Goal: Task Accomplishment & Management: Complete application form

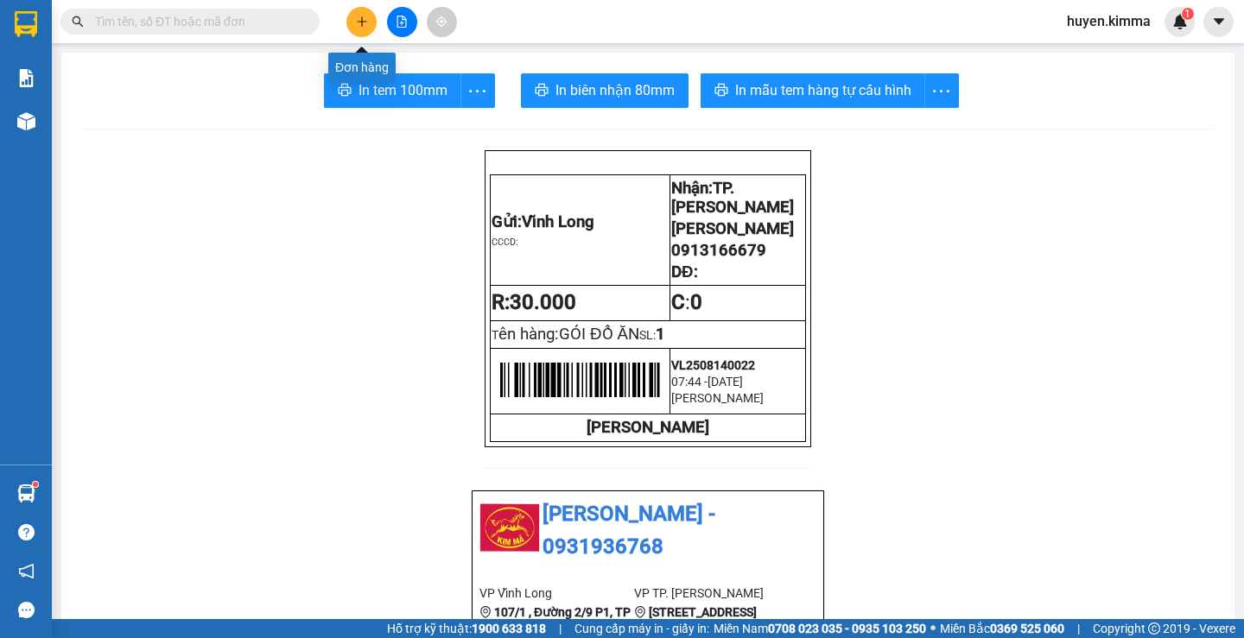
drag, startPoint x: 0, startPoint y: 0, endPoint x: 365, endPoint y: 30, distance: 366.7
click at [365, 30] on button at bounding box center [361, 22] width 30 height 30
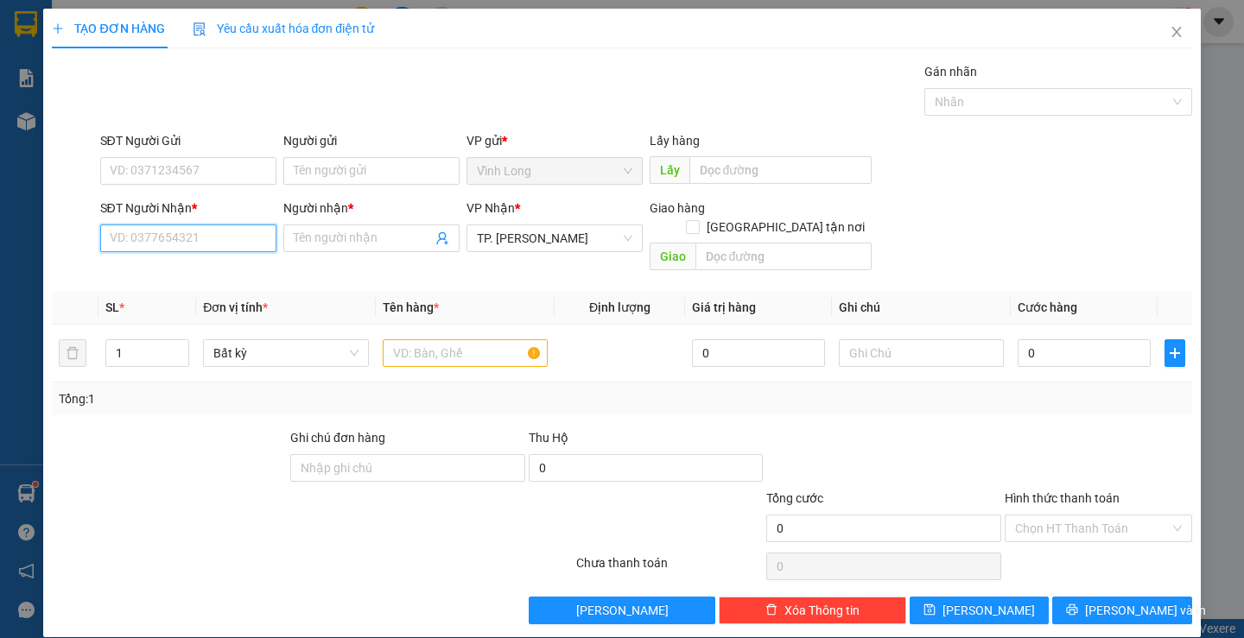
click at [221, 234] on input "SĐT Người Nhận *" at bounding box center [188, 239] width 176 height 28
type input "0933756578"
click at [204, 276] on div "0933756578 - [PERSON_NAME]" at bounding box center [194, 272] width 170 height 19
type input "THANH TÂM"
type input "0933756578"
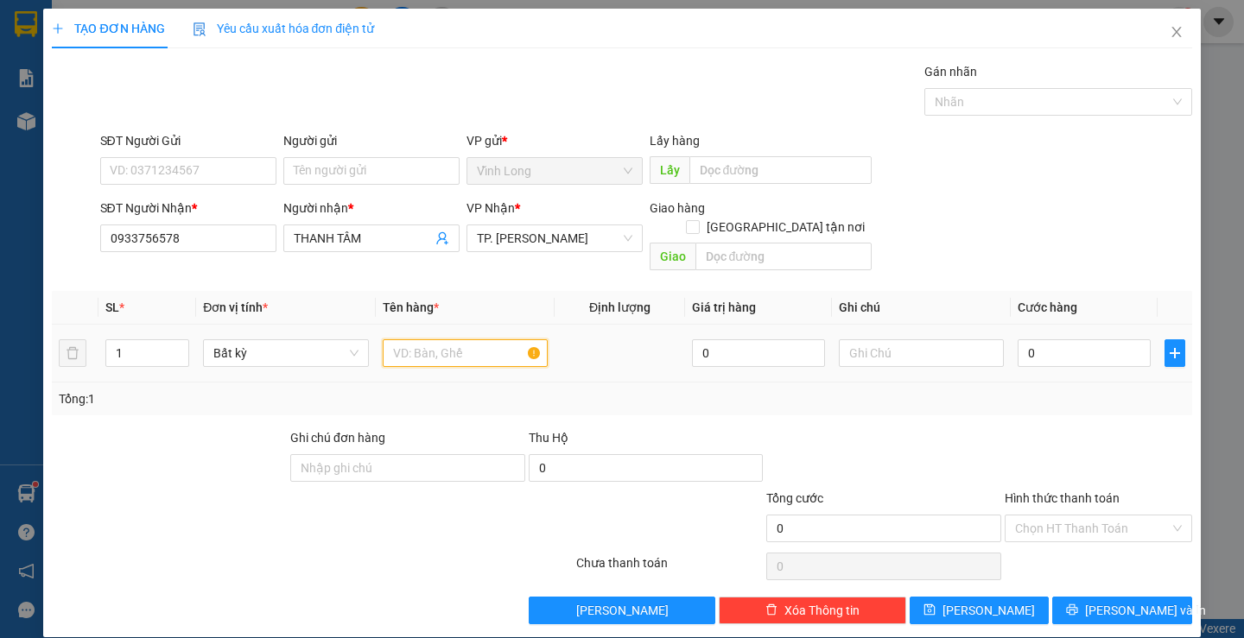
click at [423, 339] on input "text" at bounding box center [465, 353] width 165 height 28
type input "THÙNG MUS"
click at [896, 340] on input "text" at bounding box center [921, 353] width 165 height 28
type input "H"
click at [1071, 339] on input "0" at bounding box center [1084, 353] width 133 height 28
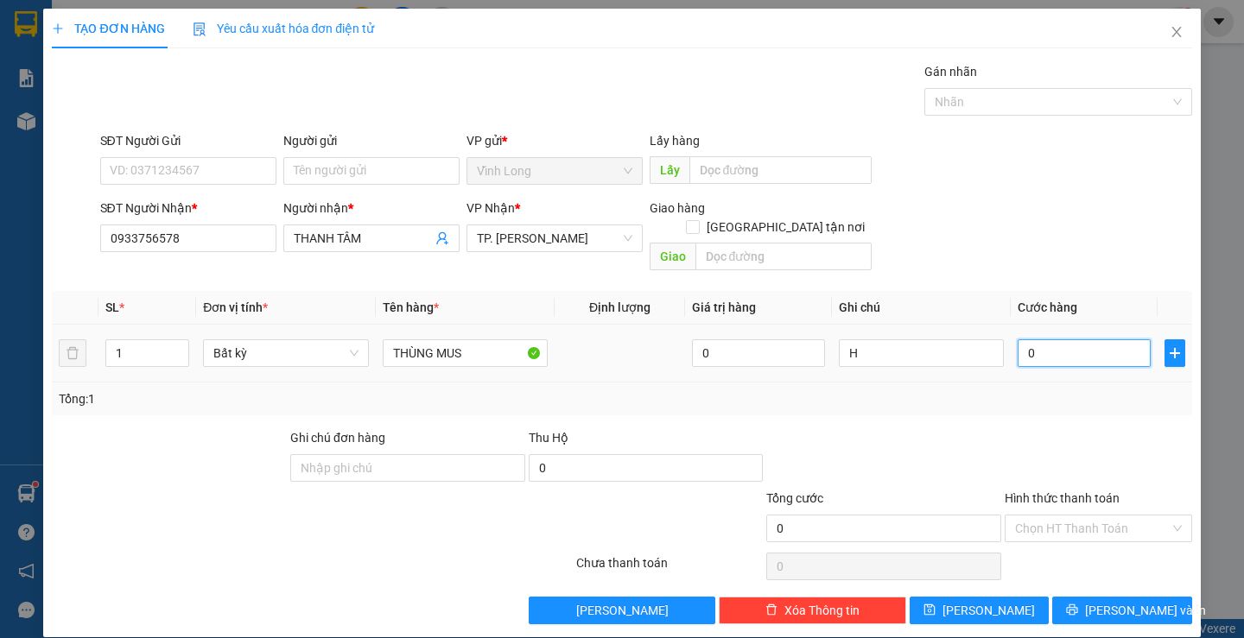
type input "4"
type input "40"
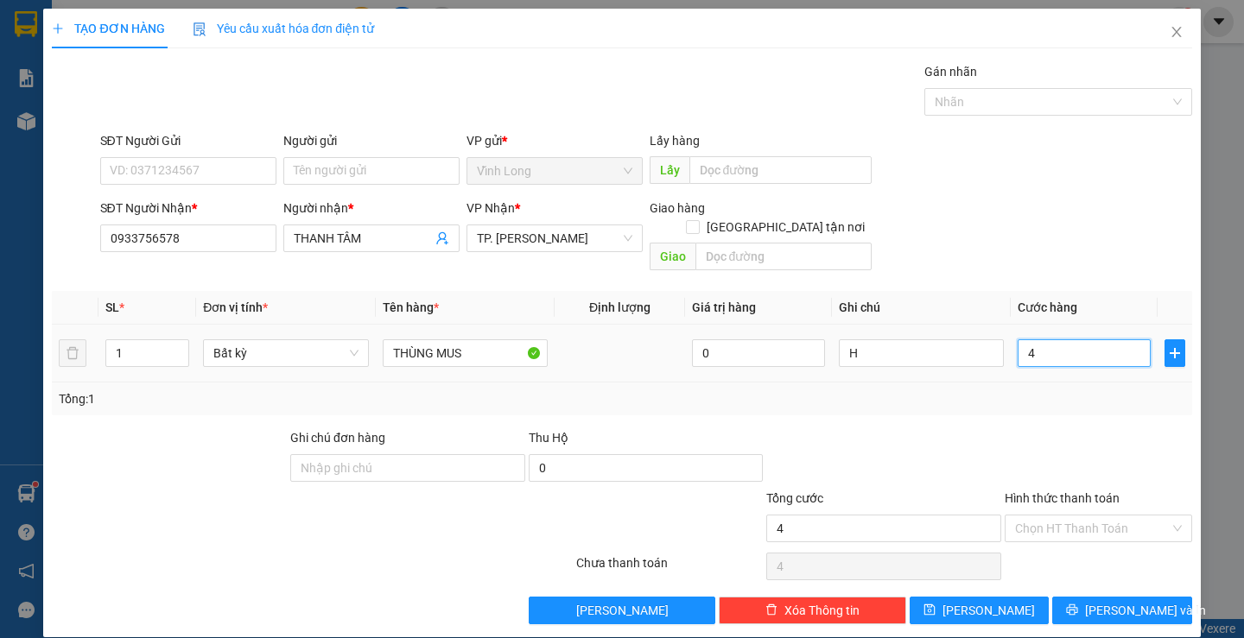
type input "40"
type input "40.000"
click at [1095, 516] on input "Hình thức thanh toán" at bounding box center [1092, 529] width 155 height 26
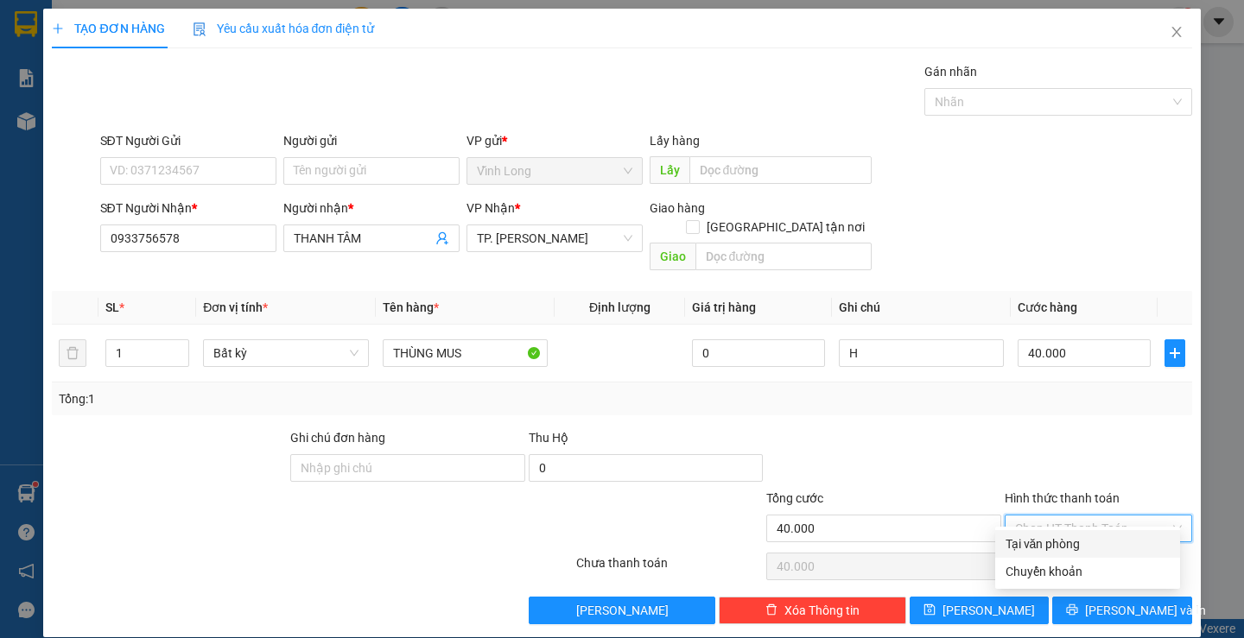
click at [1083, 546] on div "Tại văn phòng" at bounding box center [1088, 544] width 164 height 19
type input "0"
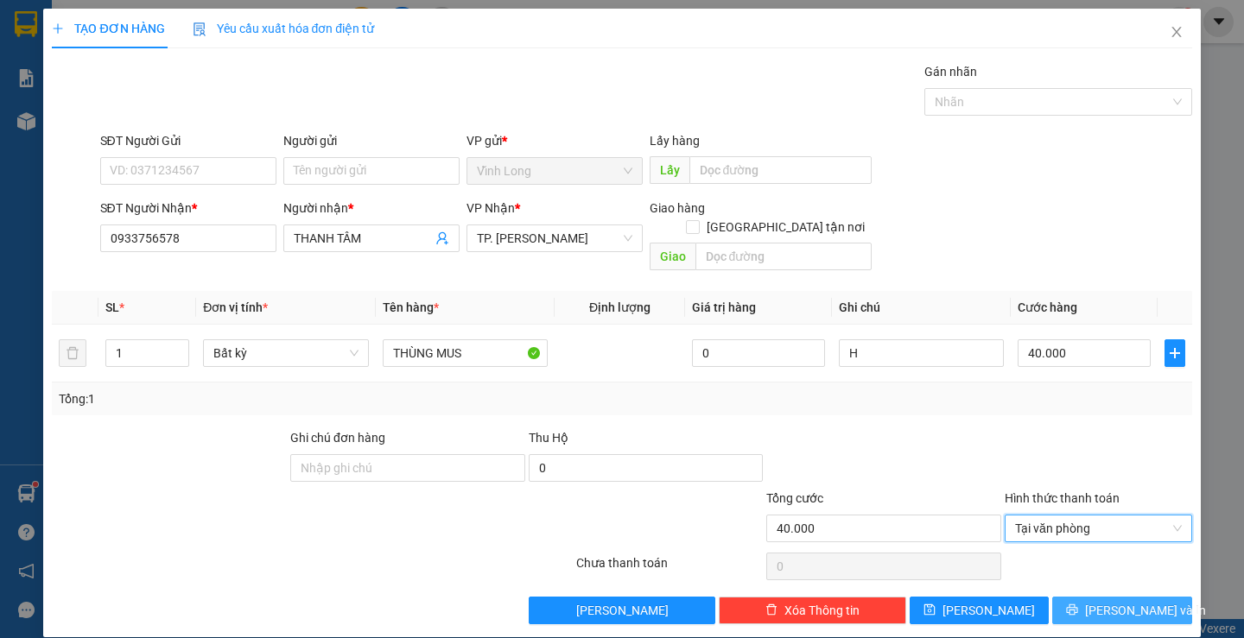
click at [1095, 601] on span "[PERSON_NAME] và In" at bounding box center [1145, 610] width 121 height 19
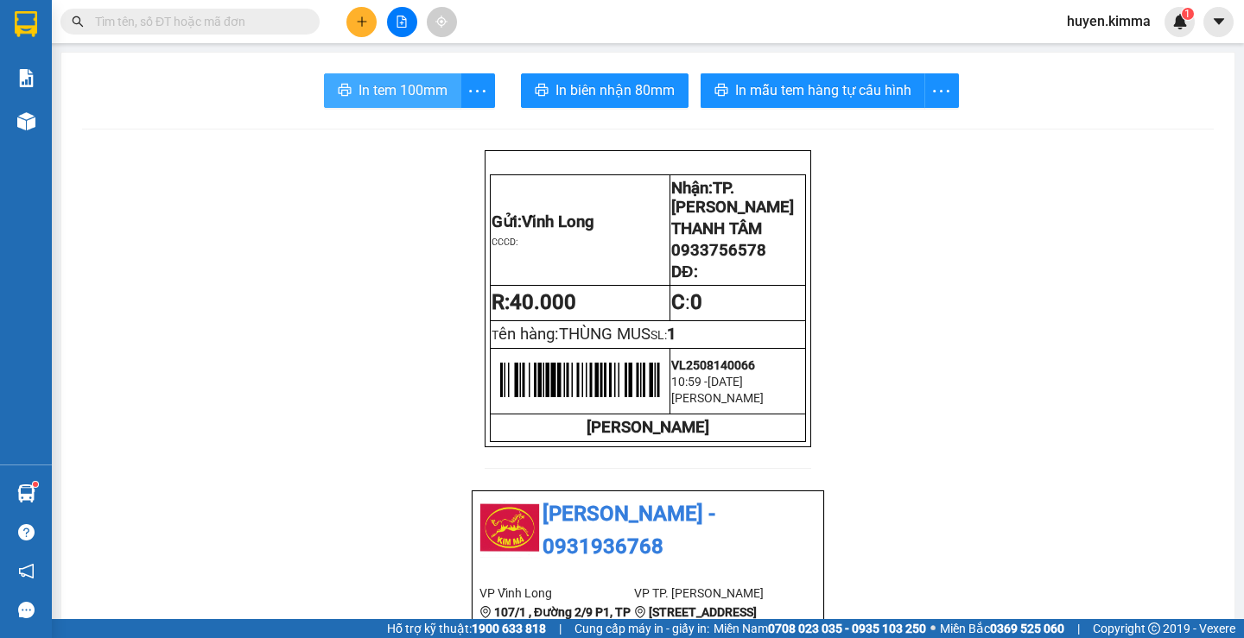
click at [365, 92] on span "In tem 100mm" at bounding box center [402, 90] width 89 height 22
